Goal: Task Accomplishment & Management: Manage account settings

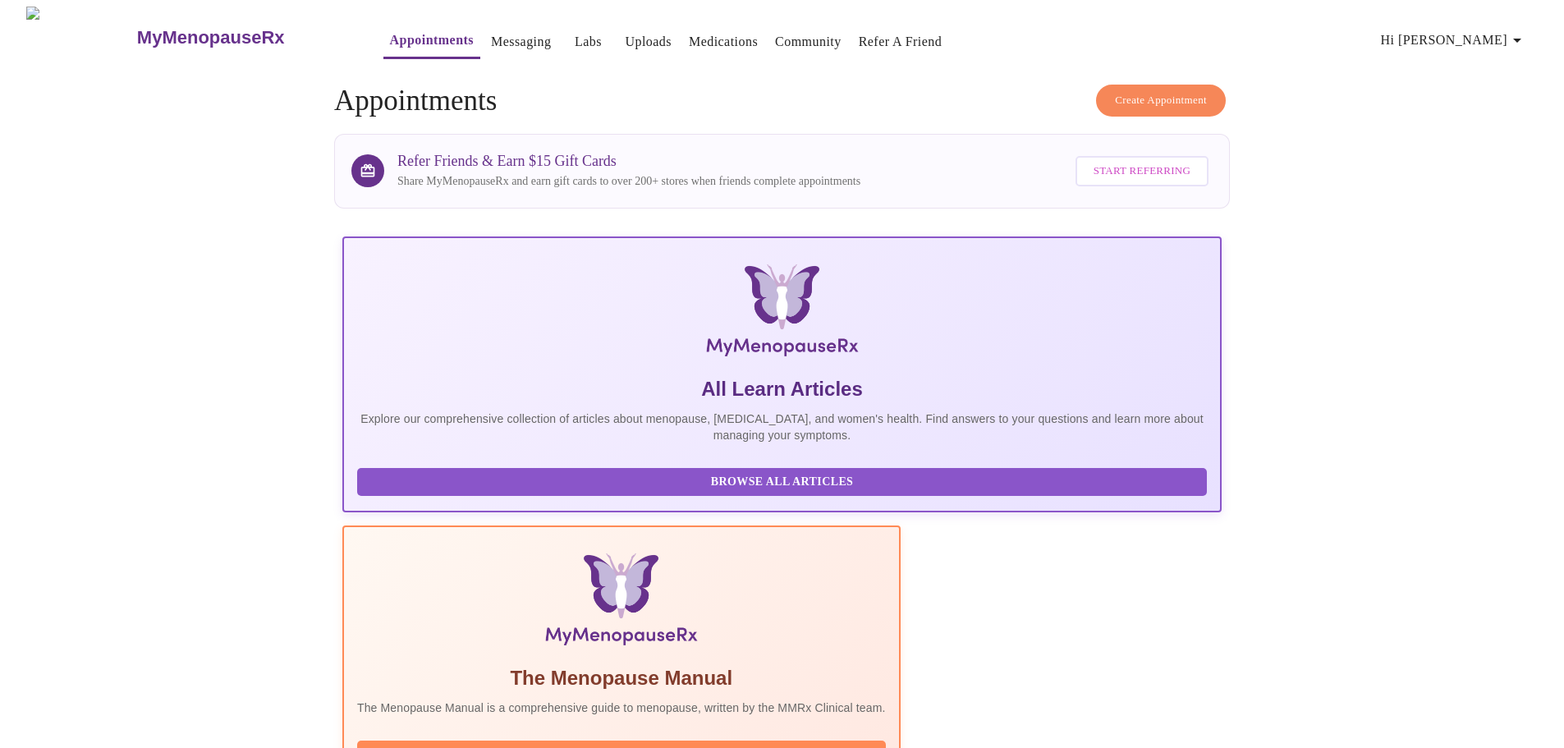
click at [1486, 37] on span "Hi [PERSON_NAME]" at bounding box center [1454, 40] width 146 height 23
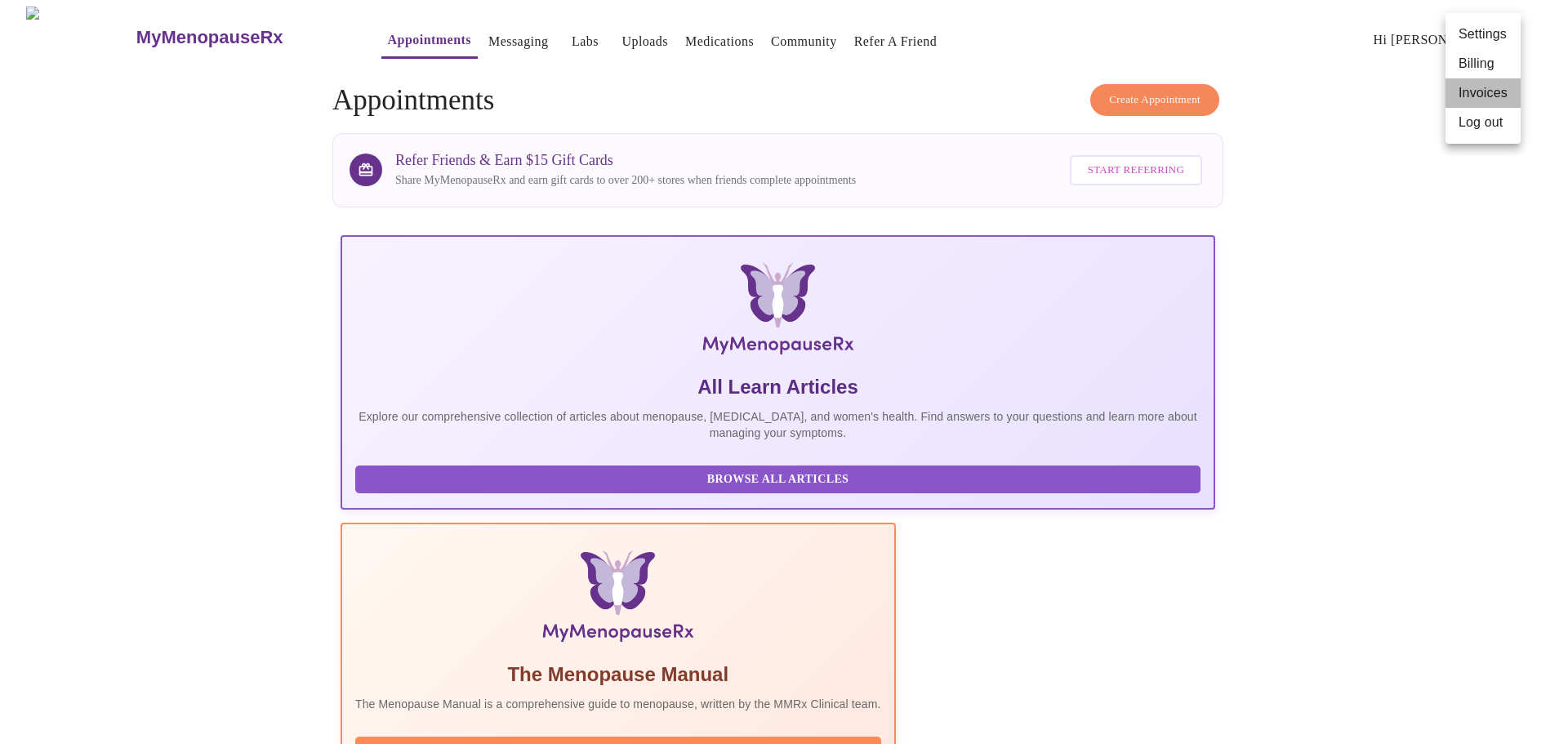
click at [1463, 88] on li "Invoices" at bounding box center [1483, 93] width 76 height 30
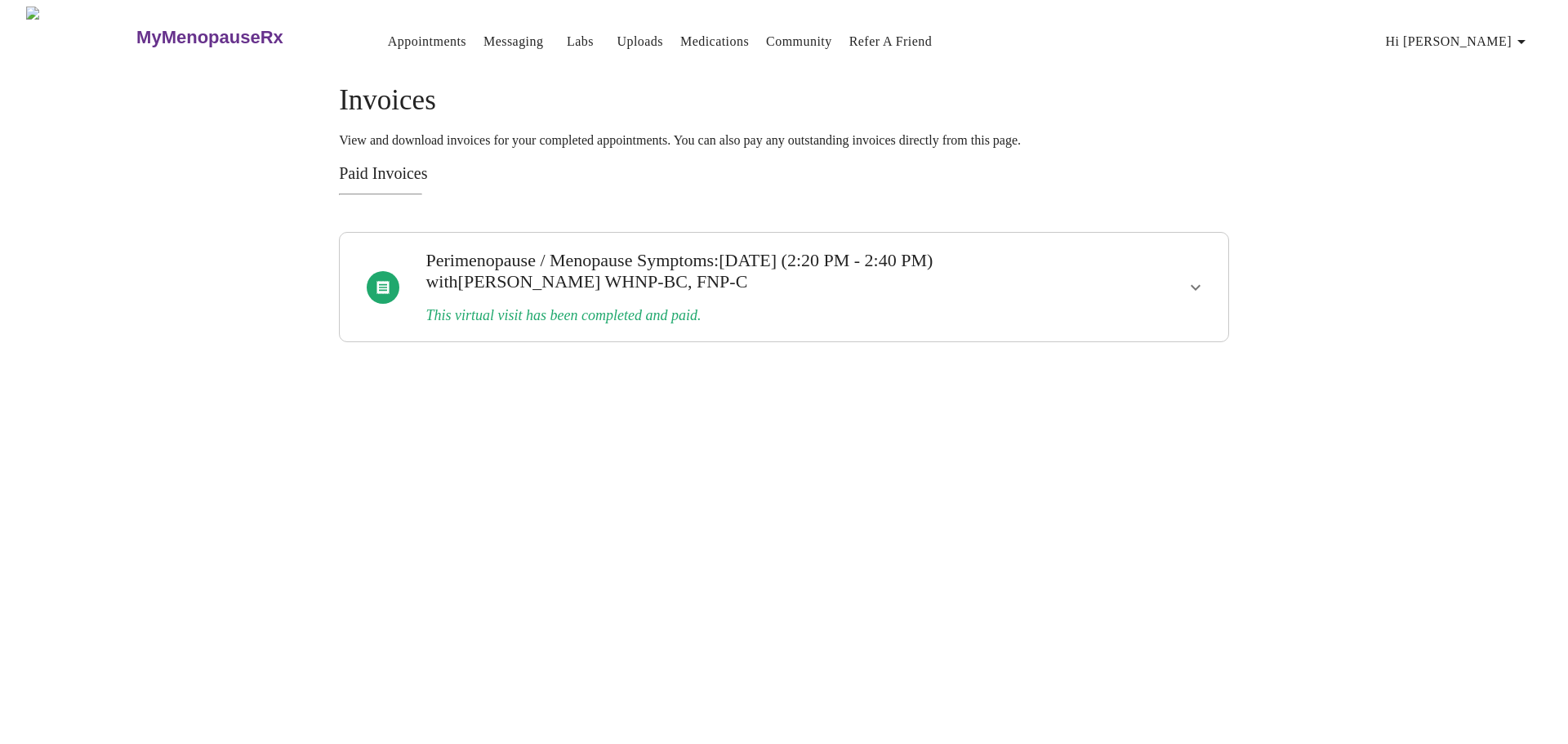
click at [1194, 278] on icon "show more" at bounding box center [1196, 287] width 20 height 20
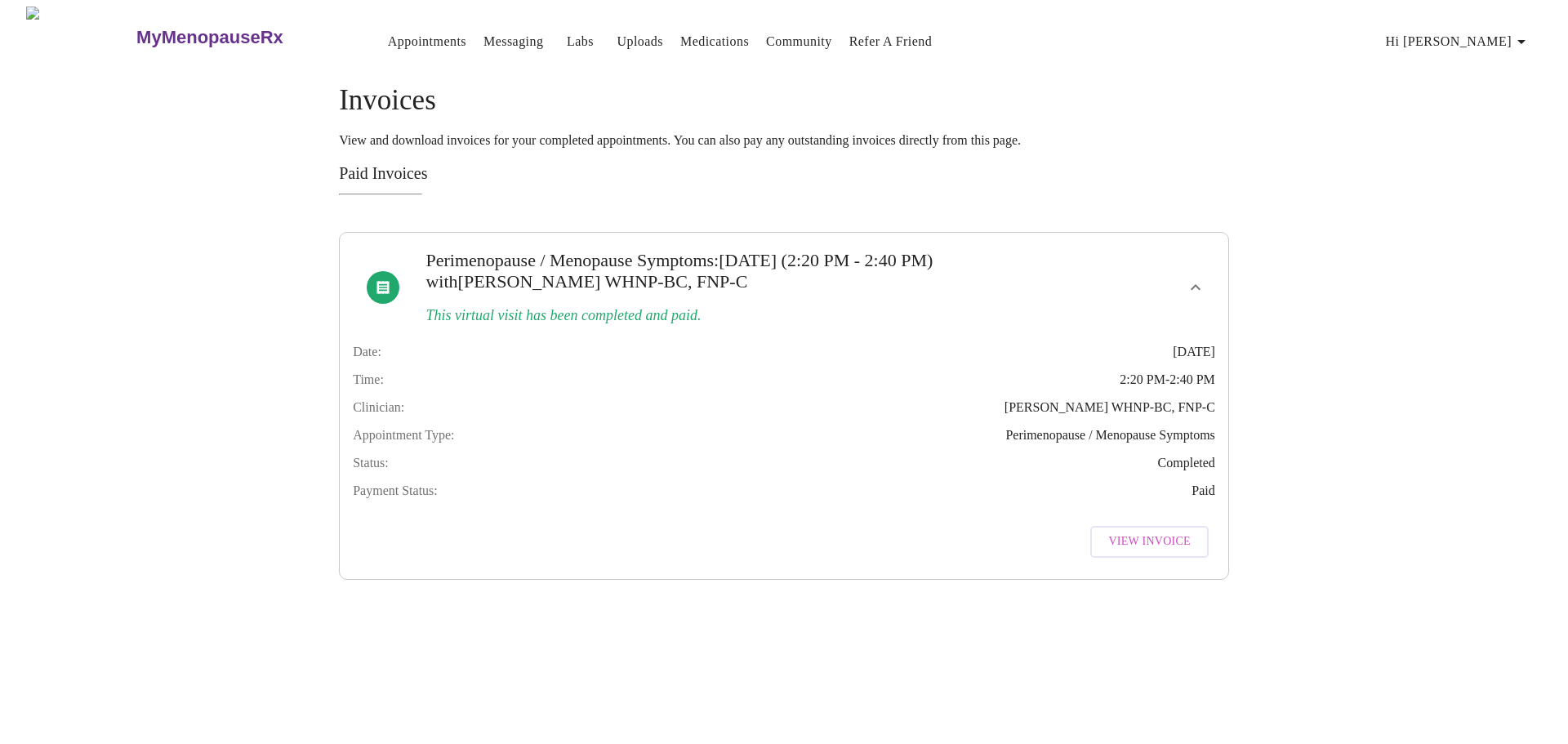
click at [1197, 270] on button "show more" at bounding box center [1195, 286] width 39 height 39
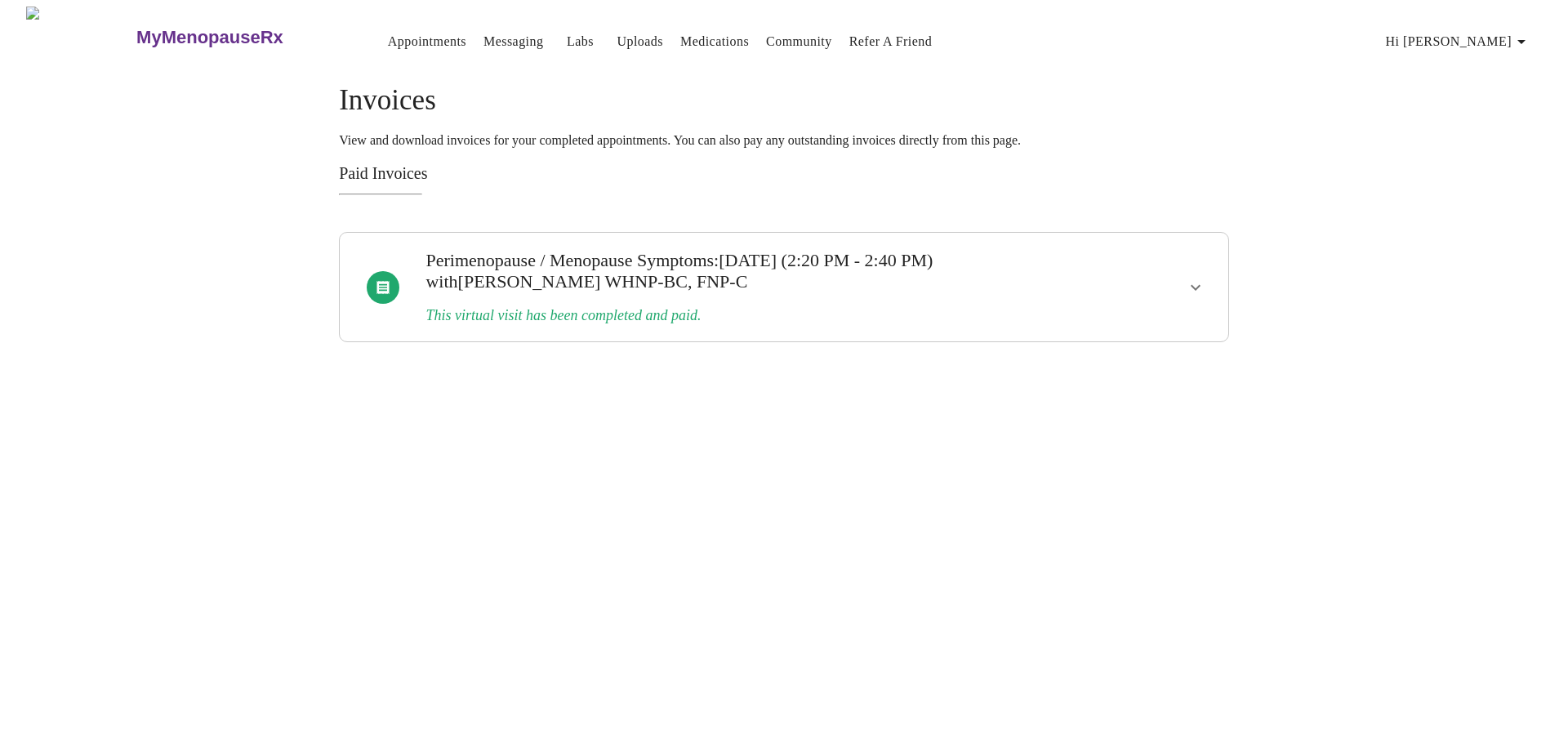
click at [1495, 41] on span "Hi [PERSON_NAME]" at bounding box center [1459, 41] width 145 height 23
click at [1477, 127] on li "Log out" at bounding box center [1495, 123] width 76 height 30
